Goal: Navigation & Orientation: Go to known website

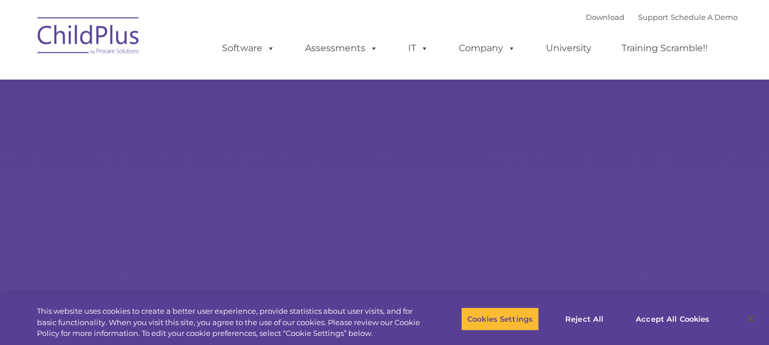
type input ""
select select "MEDIUM"
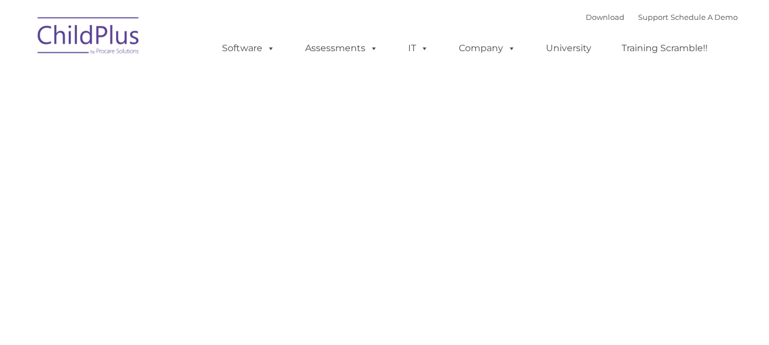
type input ""
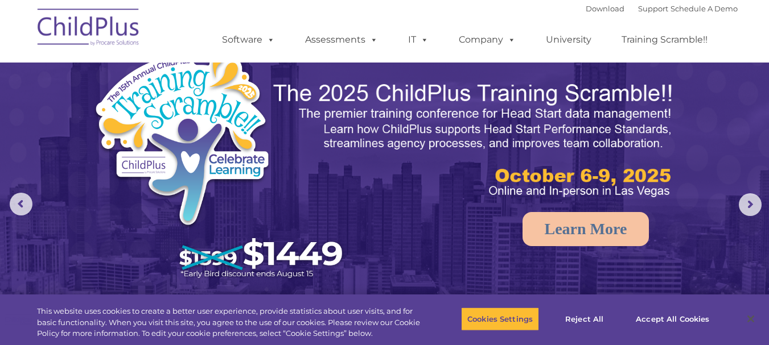
click at [71, 18] on img at bounding box center [89, 29] width 114 height 57
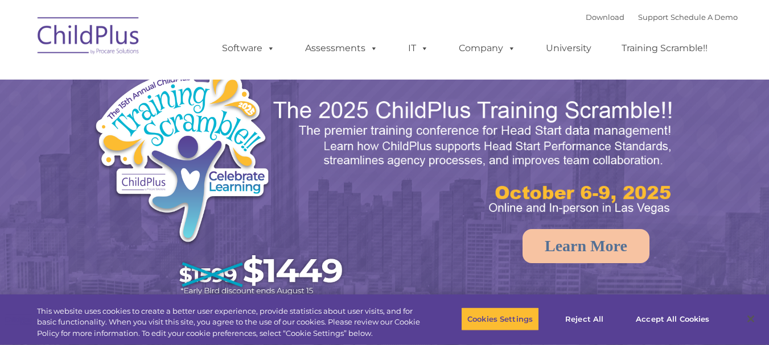
select select "MEDIUM"
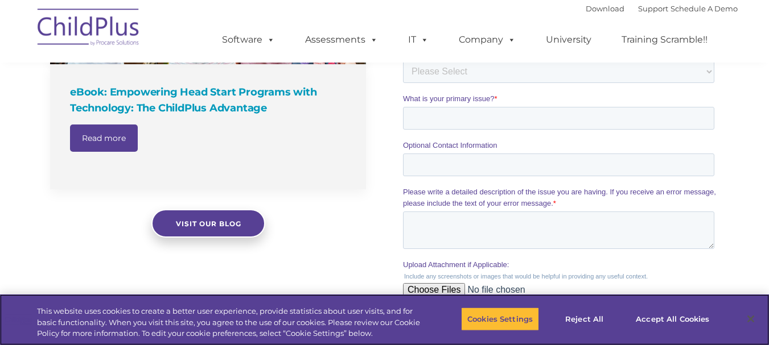
scroll to position [963, 0]
